Goal: Book appointment/travel/reservation

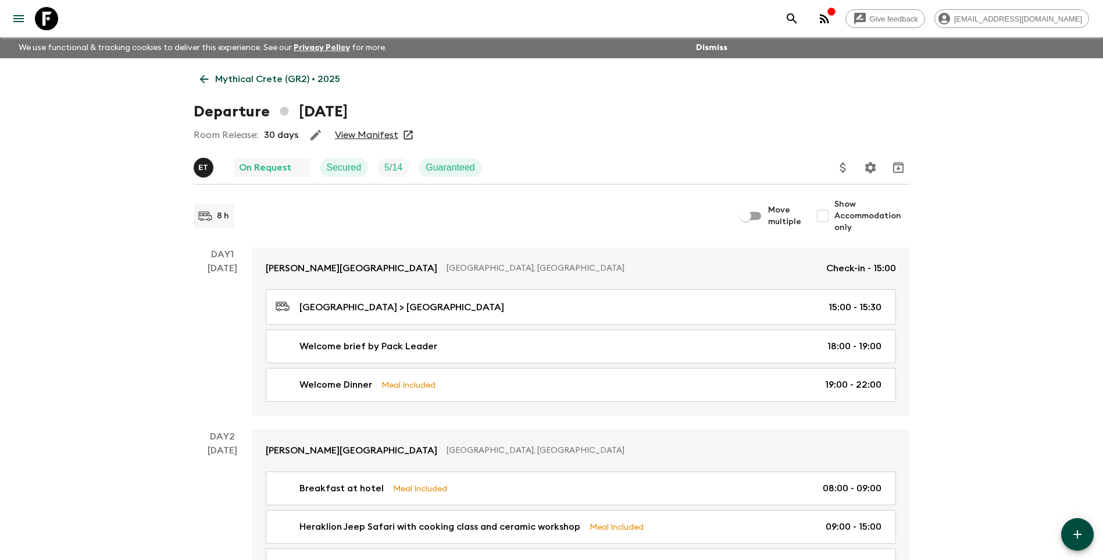
click at [521, 123] on div "Departure [DATE]" at bounding box center [552, 111] width 717 height 23
click at [219, 71] on link "Mythical Crete (GR2) • 2025" at bounding box center [270, 78] width 153 height 23
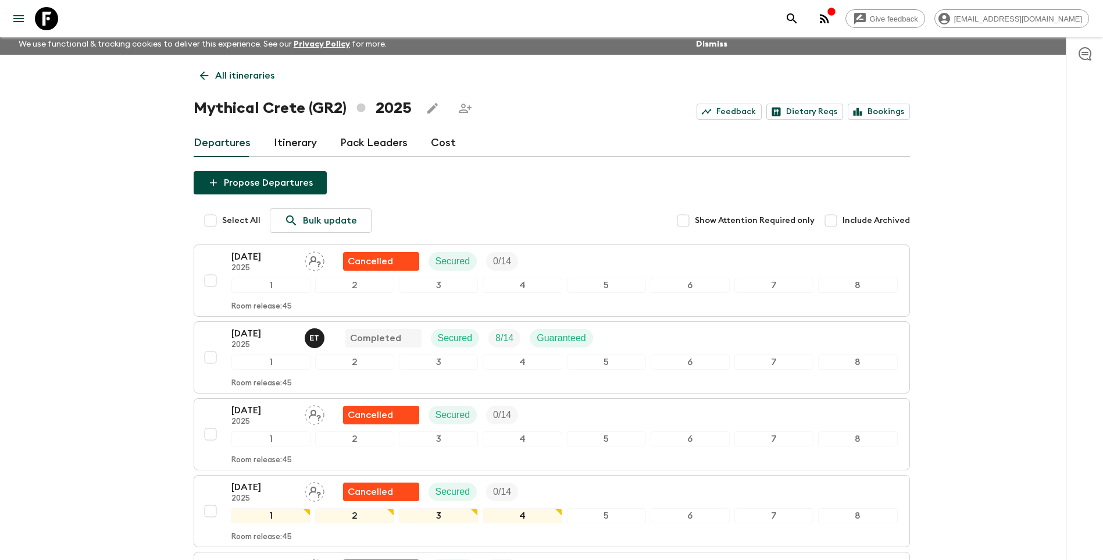
scroll to position [465, 0]
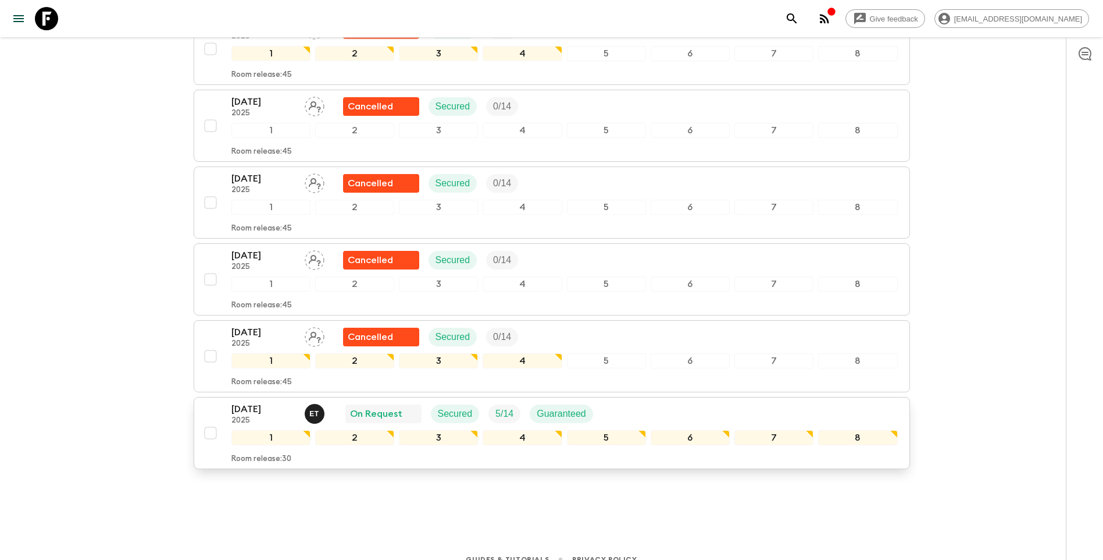
click at [251, 408] on p "[DATE]" at bounding box center [263, 409] width 64 height 14
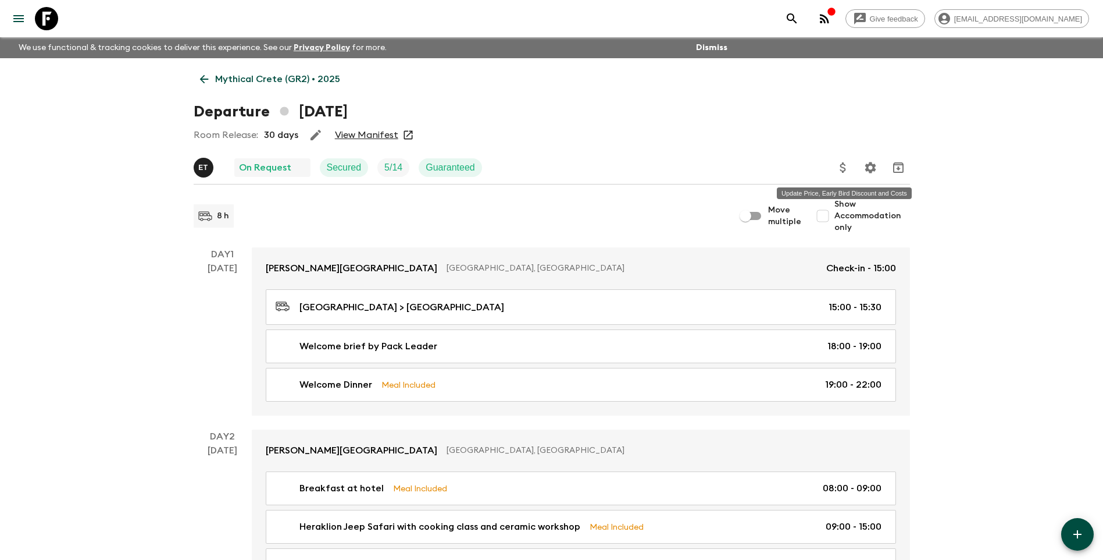
click at [847, 165] on icon "Update Price, Early Bird Discount and Costs" at bounding box center [843, 168] width 14 height 14
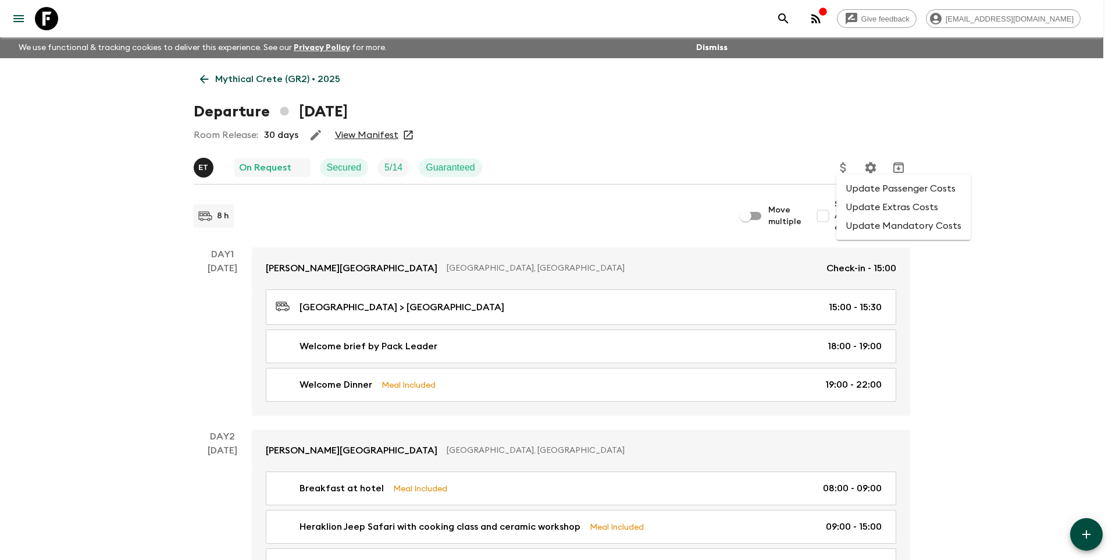
drag, startPoint x: 733, startPoint y: 159, endPoint x: 485, endPoint y: 119, distance: 251.5
click at [733, 159] on div at bounding box center [556, 280] width 1112 height 560
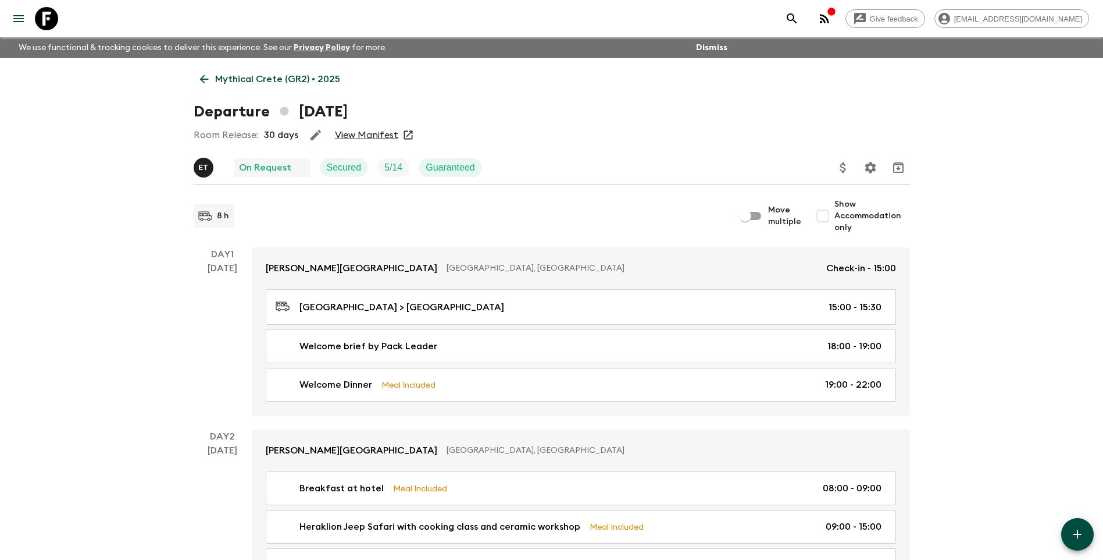
click at [208, 74] on icon at bounding box center [204, 79] width 13 height 13
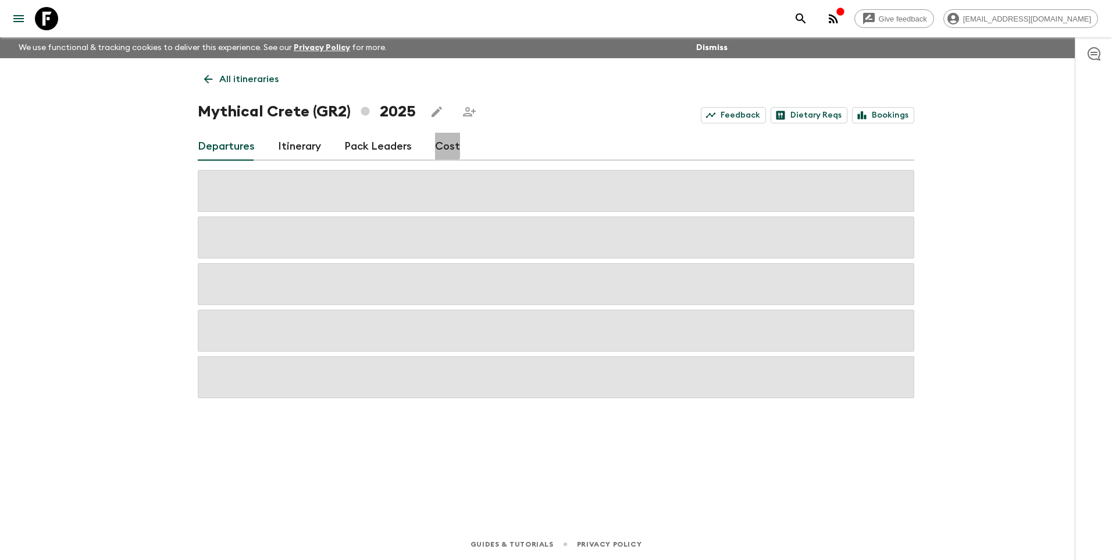
click at [437, 143] on link "Cost" at bounding box center [447, 147] width 25 height 28
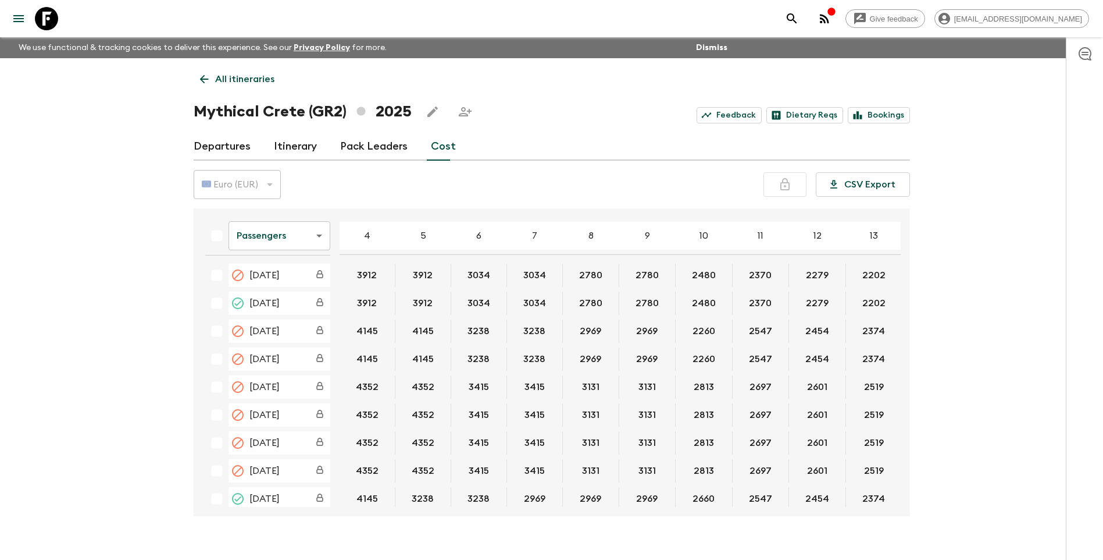
click at [200, 90] on link "All itineraries" at bounding box center [237, 78] width 87 height 23
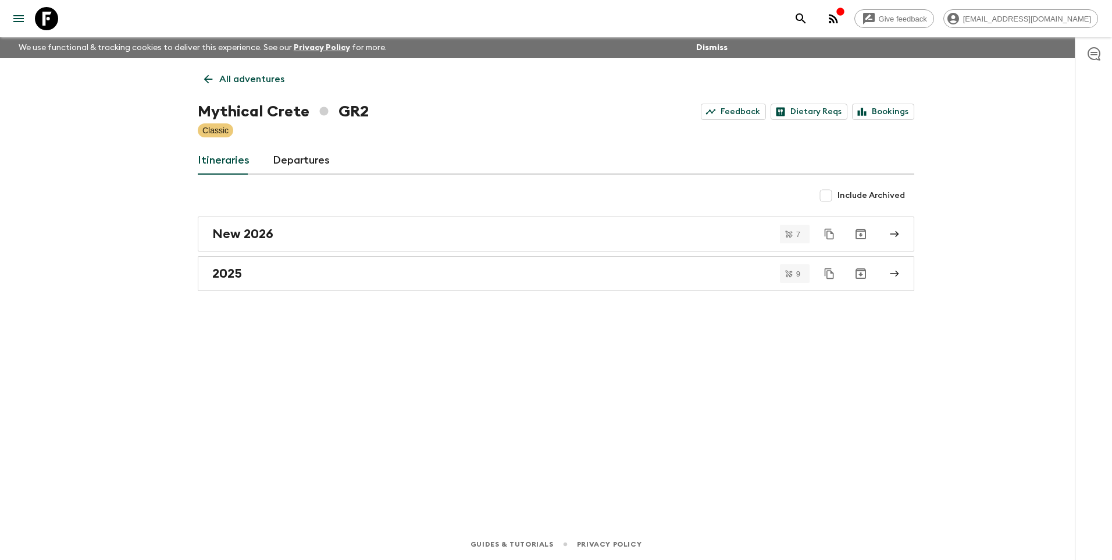
click at [200, 90] on link "All adventures" at bounding box center [244, 78] width 93 height 23
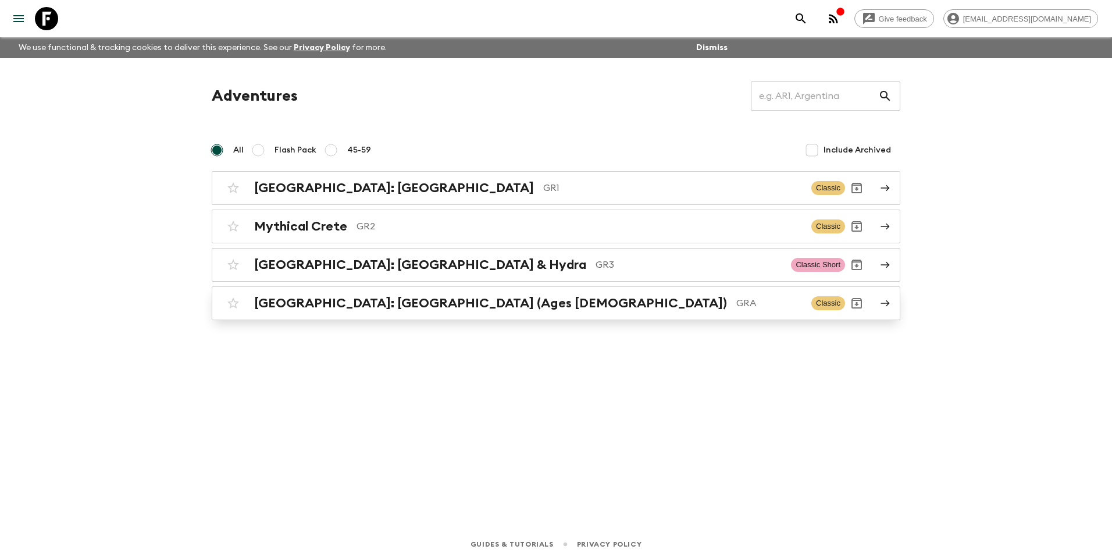
click at [347, 288] on link "[GEOGRAPHIC_DATA]: [GEOGRAPHIC_DATA] (Ages [DEMOGRAPHIC_DATA]) GRA Classic" at bounding box center [556, 303] width 689 height 34
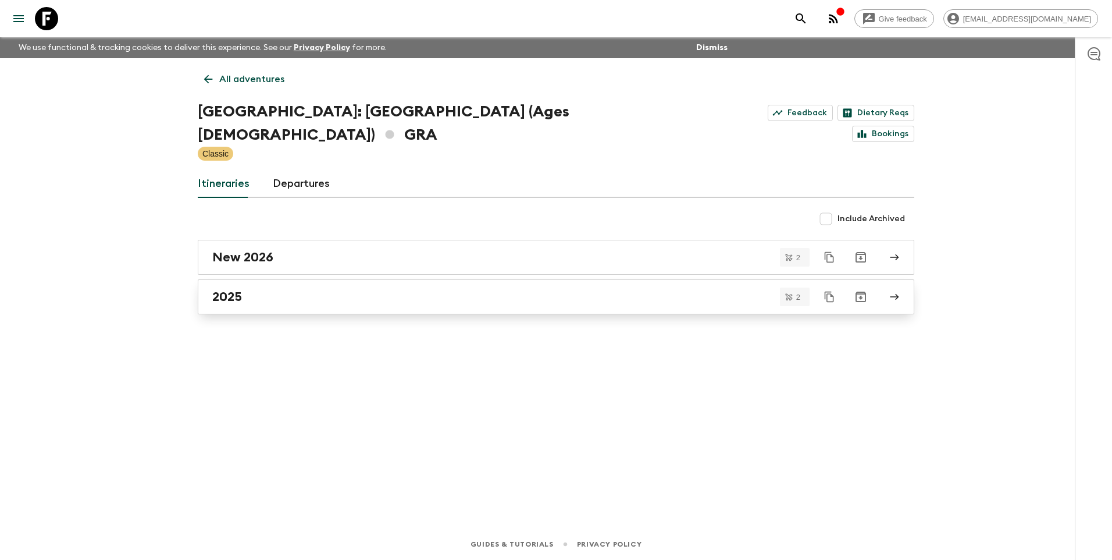
click at [256, 289] on div "2025" at bounding box center [544, 296] width 665 height 15
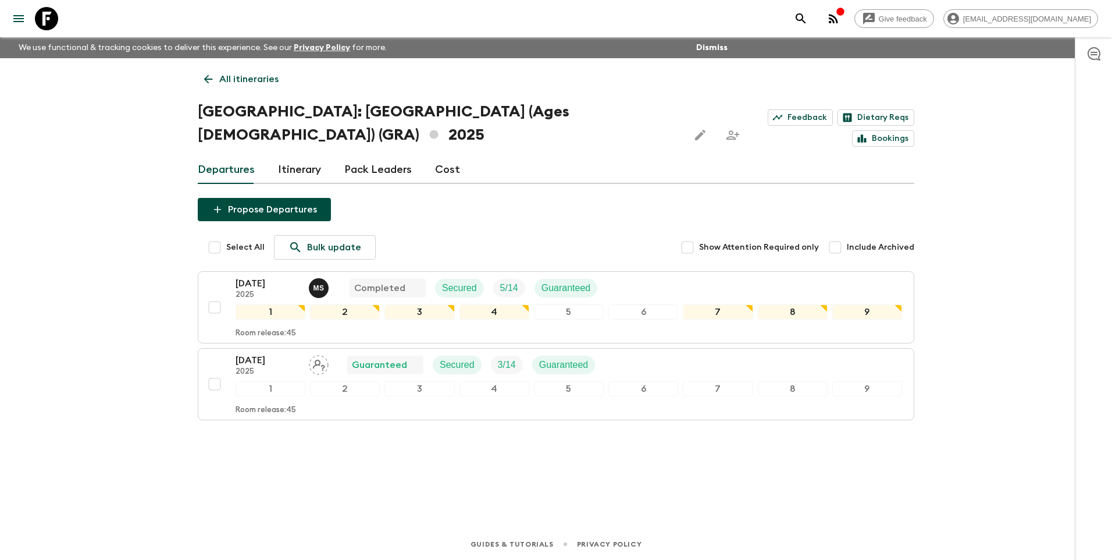
click at [304, 156] on link "Itinerary" at bounding box center [299, 170] width 43 height 28
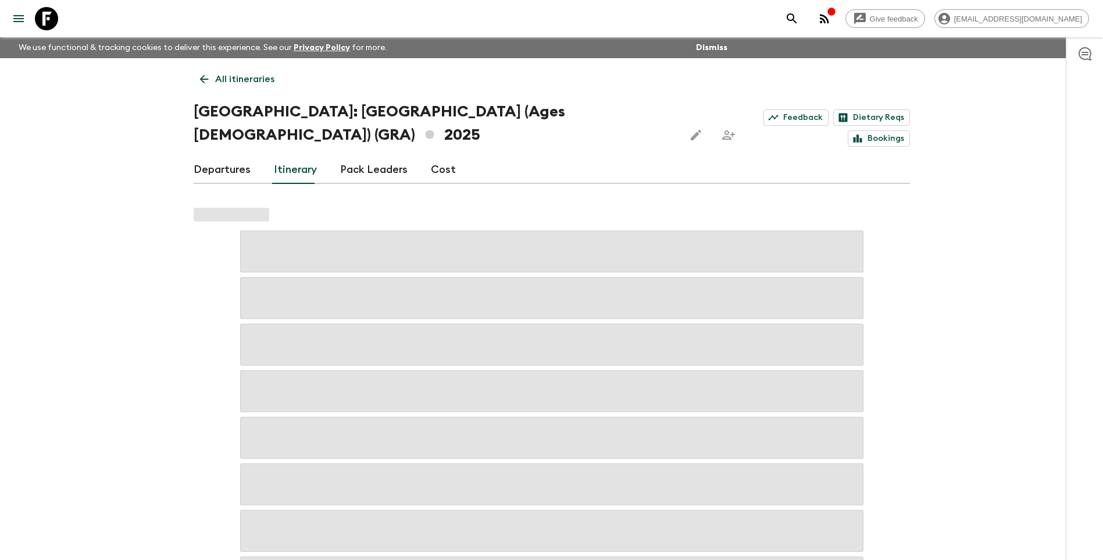
click at [227, 156] on link "Departures" at bounding box center [222, 170] width 57 height 28
